Goal: Task Accomplishment & Management: Manage account settings

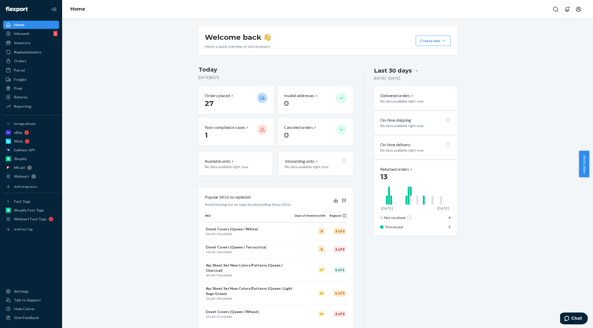
drag, startPoint x: 40, startPoint y: 60, endPoint x: 60, endPoint y: 51, distance: 22.0
click at [40, 60] on div "Orders" at bounding box center [31, 60] width 55 height 7
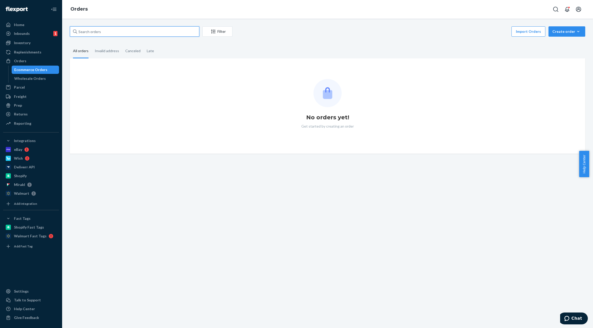
click at [142, 35] on input "text" at bounding box center [134, 31] width 129 height 10
paste input "#429498"
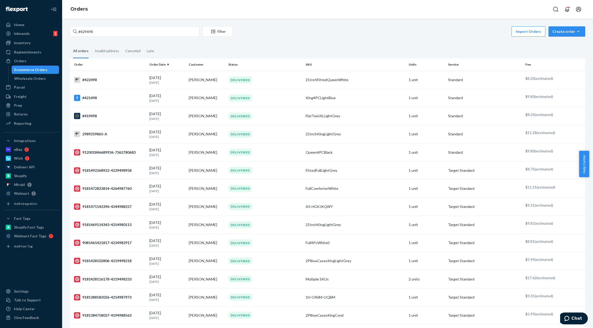
click at [248, 10] on div "Orders" at bounding box center [327, 9] width 530 height 19
click at [151, 34] on input "#429498" at bounding box center [134, 31] width 129 height 10
click at [265, 41] on div "#429498 Filter Import Orders Create order Ecommerce order Removal order All ord…" at bounding box center [327, 271] width 523 height 491
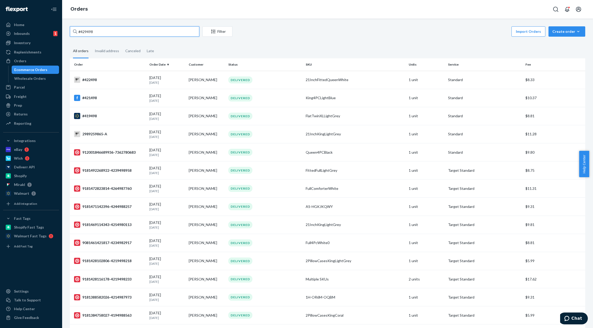
drag, startPoint x: 105, startPoint y: 32, endPoint x: 69, endPoint y: 35, distance: 36.3
click at [69, 35] on div "#429498 Filter Import Orders Create order Ecommerce order Removal order All ord…" at bounding box center [327, 271] width 523 height 491
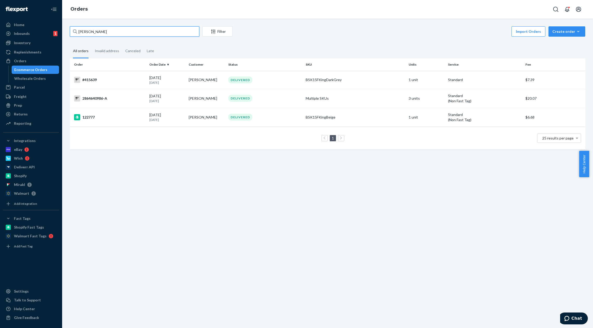
type input "[PERSON_NAME]"
click at [206, 12] on div "Orders" at bounding box center [327, 9] width 530 height 19
click at [34, 24] on div "Home" at bounding box center [31, 24] width 55 height 7
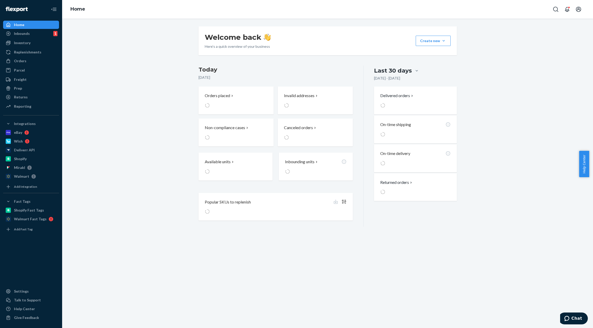
click at [181, 27] on div "Welcome back Here’s a quick overview of your business Create new Create new inb…" at bounding box center [327, 126] width 523 height 201
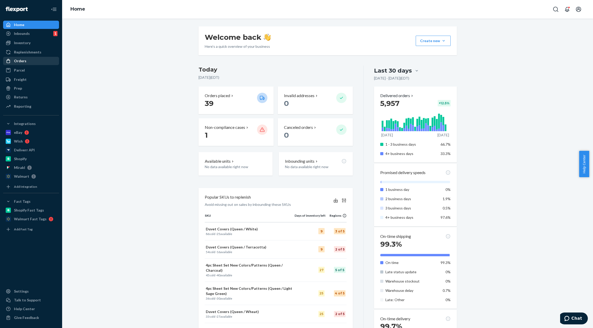
click at [42, 62] on div "Orders" at bounding box center [31, 60] width 55 height 7
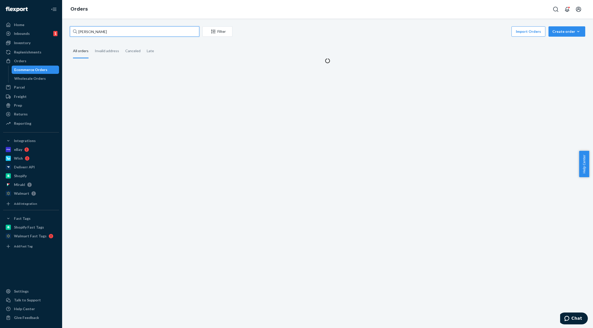
click at [112, 31] on input "[PERSON_NAME]" at bounding box center [134, 31] width 129 height 10
paste input "#428192"
paste input "text"
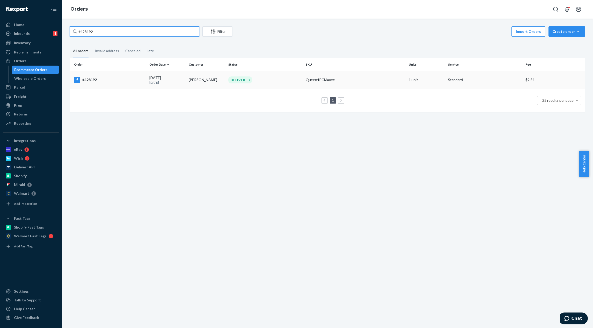
type input "#428192"
click at [242, 82] on div "DELIVERED" at bounding box center [240, 80] width 24 height 7
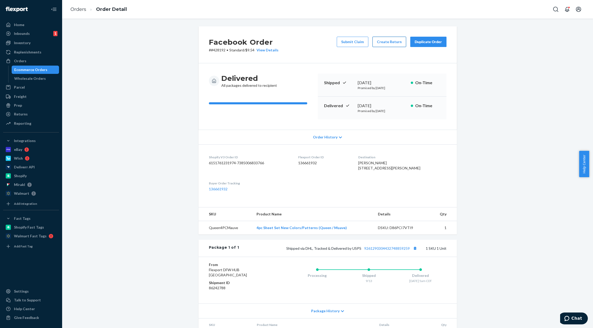
click at [395, 41] on button "Create Return" at bounding box center [389, 42] width 34 height 10
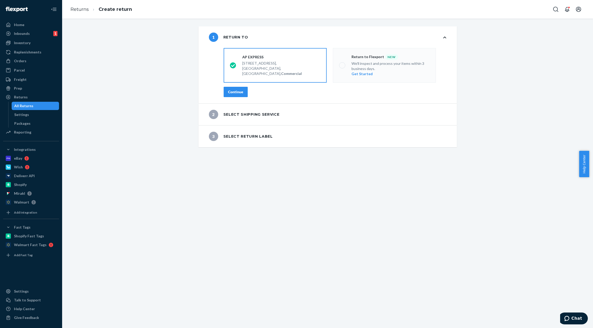
click at [234, 94] on div "Continue" at bounding box center [235, 91] width 15 height 5
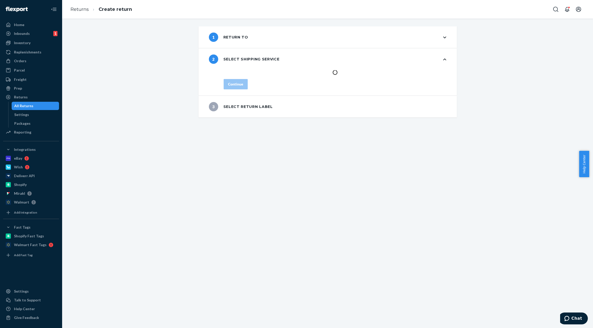
click at [155, 93] on div "1 Return to 2 Select shipping service Continue 3 Select return label" at bounding box center [327, 71] width 523 height 91
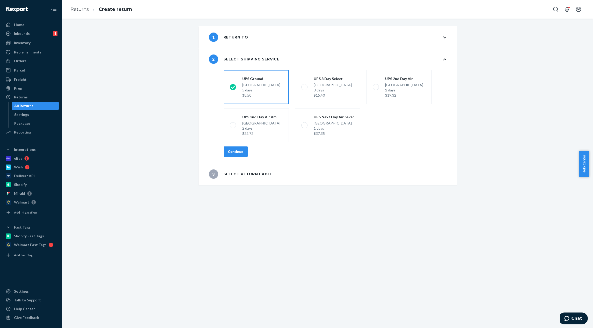
click at [238, 151] on div "Continue" at bounding box center [235, 151] width 15 height 5
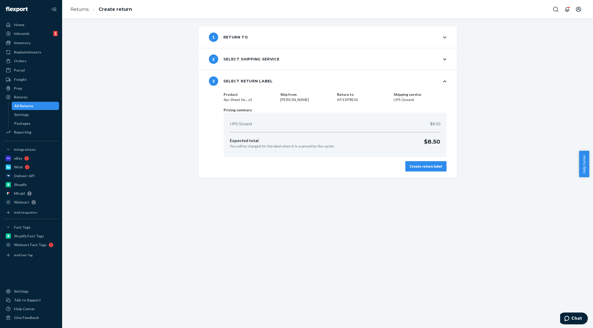
click at [435, 168] on div "Create return label" at bounding box center [425, 166] width 32 height 5
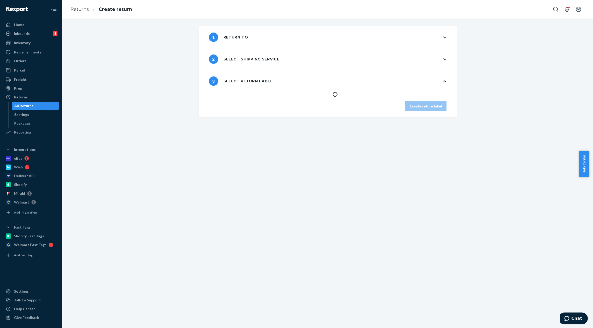
click at [484, 151] on div "1 Return to 2 Select shipping service 3 Select return label Create return label" at bounding box center [327, 174] width 530 height 310
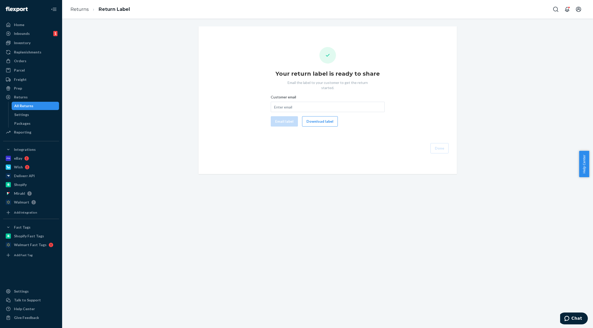
click at [478, 55] on div "Your return label is ready to share Email the label to your customer to get the…" at bounding box center [327, 100] width 523 height 148
click at [310, 117] on button "Download label" at bounding box center [320, 121] width 36 height 10
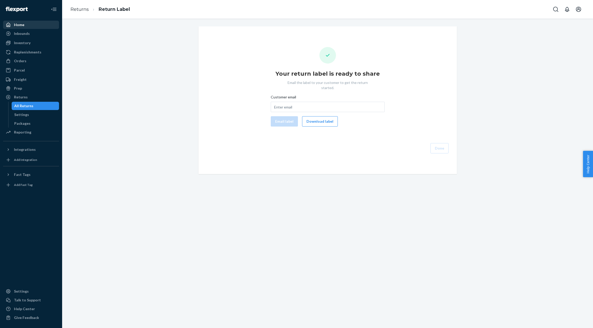
click at [26, 24] on div "Home" at bounding box center [31, 24] width 55 height 7
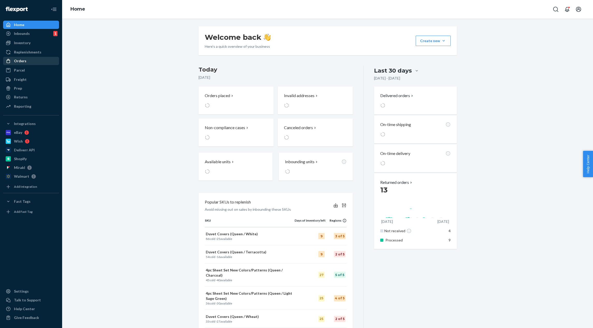
click at [42, 58] on div "Orders" at bounding box center [31, 60] width 55 height 7
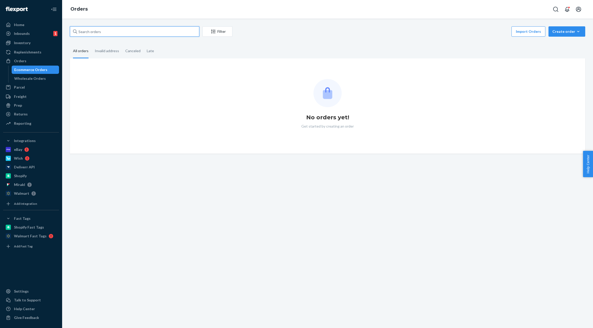
click at [123, 34] on input "text" at bounding box center [134, 31] width 129 height 10
paste input "#429014"
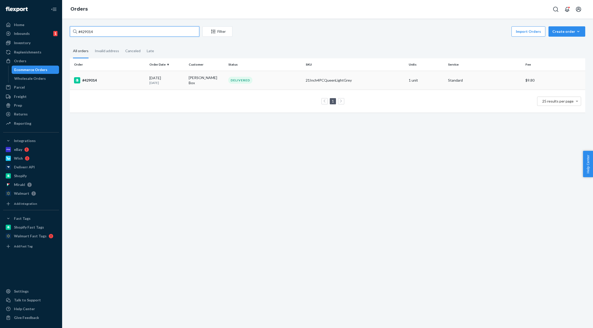
type input "#429014"
click at [248, 84] on td "DELIVERED" at bounding box center [264, 80] width 77 height 19
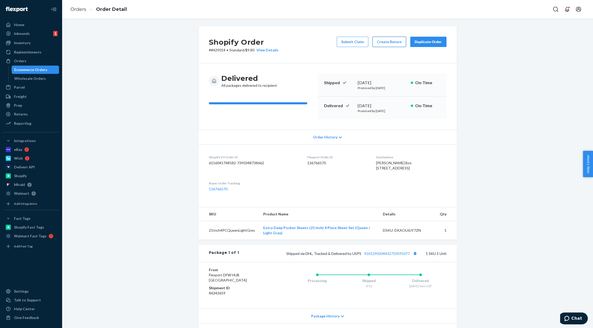
click at [391, 40] on button "Create Return" at bounding box center [389, 42] width 34 height 10
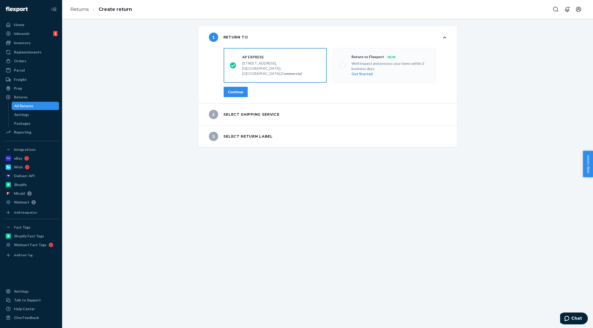
click at [236, 93] on div "Continue" at bounding box center [235, 91] width 15 height 5
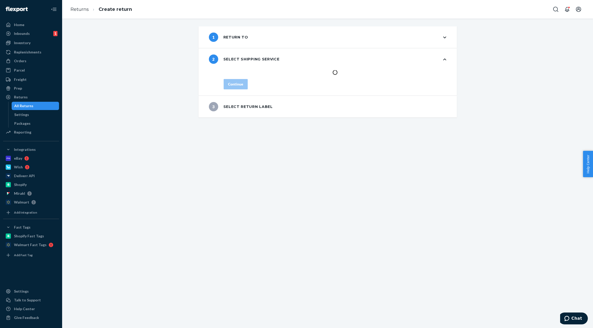
click at [151, 98] on div "1 Return to 2 Select shipping service Continue 3 Select return label" at bounding box center [327, 71] width 523 height 91
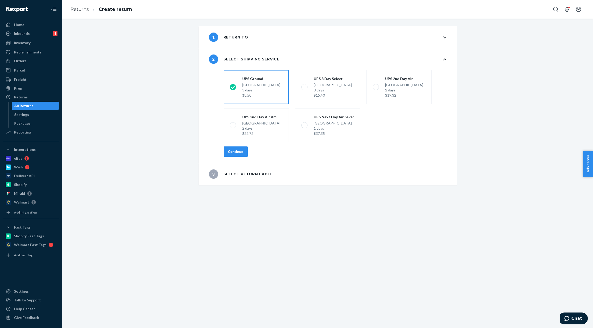
click at [231, 152] on div "Continue" at bounding box center [235, 151] width 15 height 5
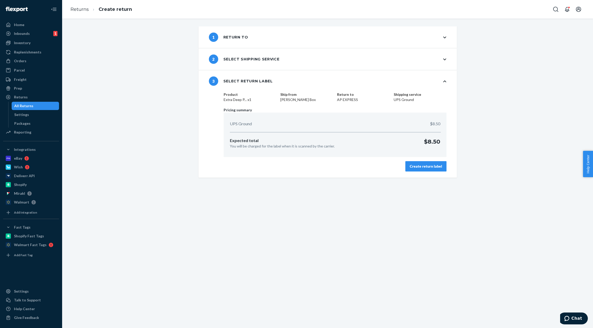
click at [416, 164] on div "Create return label" at bounding box center [425, 166] width 32 height 5
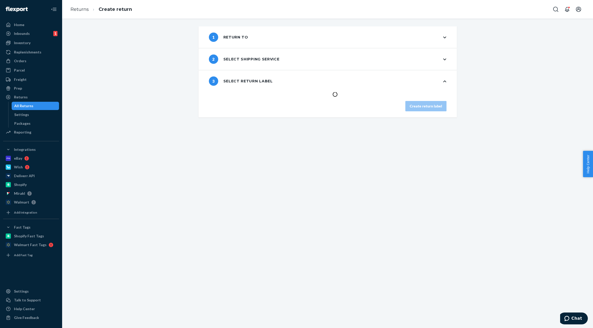
click at [138, 99] on div "1 Return to 2 Select shipping service 3 Select return label Create return label" at bounding box center [327, 71] width 523 height 91
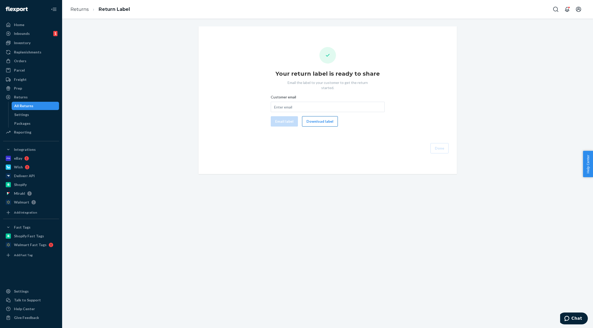
click at [324, 118] on button "Download label" at bounding box center [320, 121] width 36 height 10
click at [31, 28] on div "Home" at bounding box center [31, 24] width 55 height 7
